Goal: Information Seeking & Learning: Learn about a topic

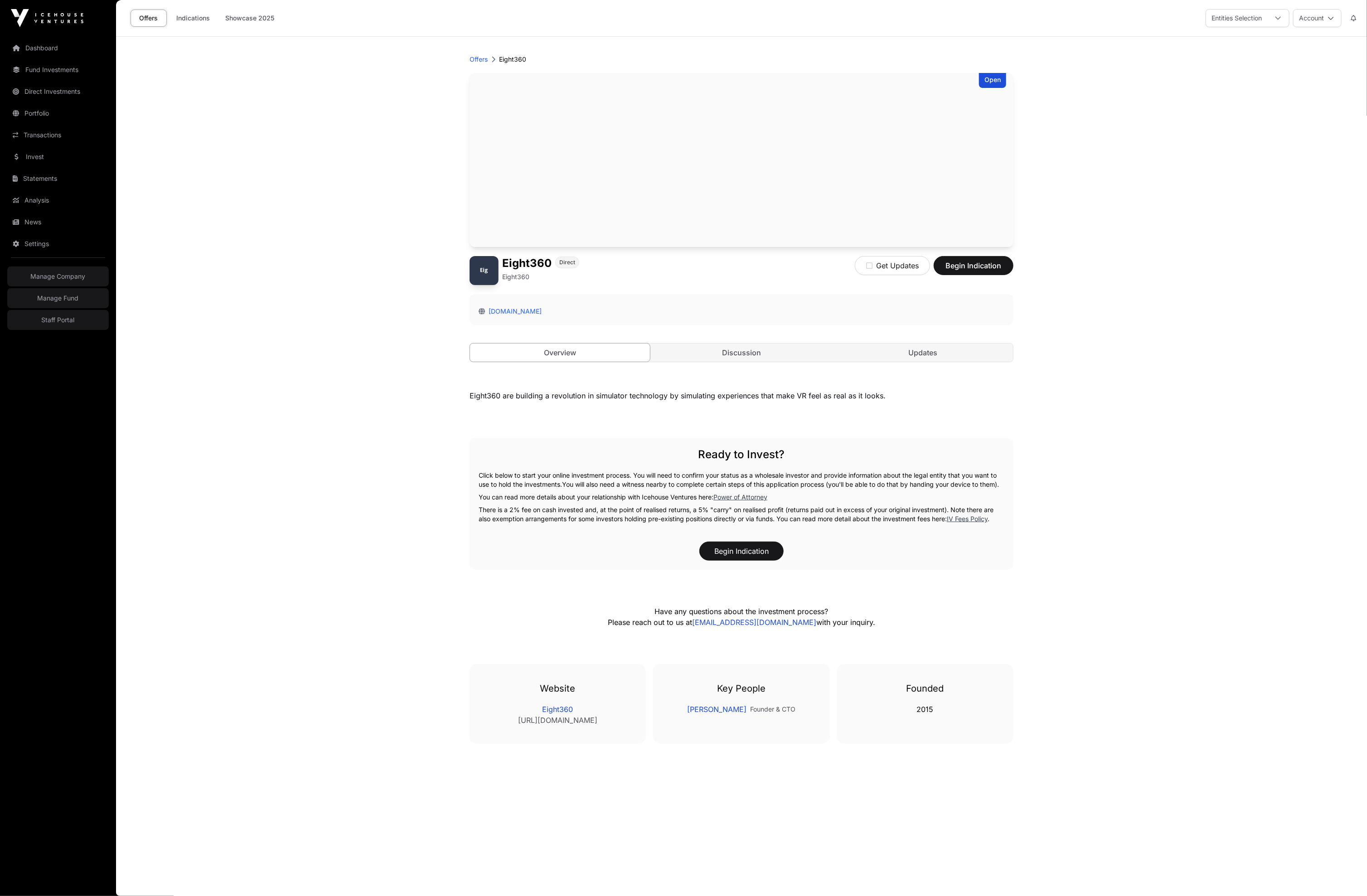
click at [207, 542] on main "Offers Eight360 Open Eight360 Direct Eight360 Get Updates Begin Indication [DOM…" at bounding box center [741, 467] width 1251 height 860
